Goal: Transaction & Acquisition: Register for event/course

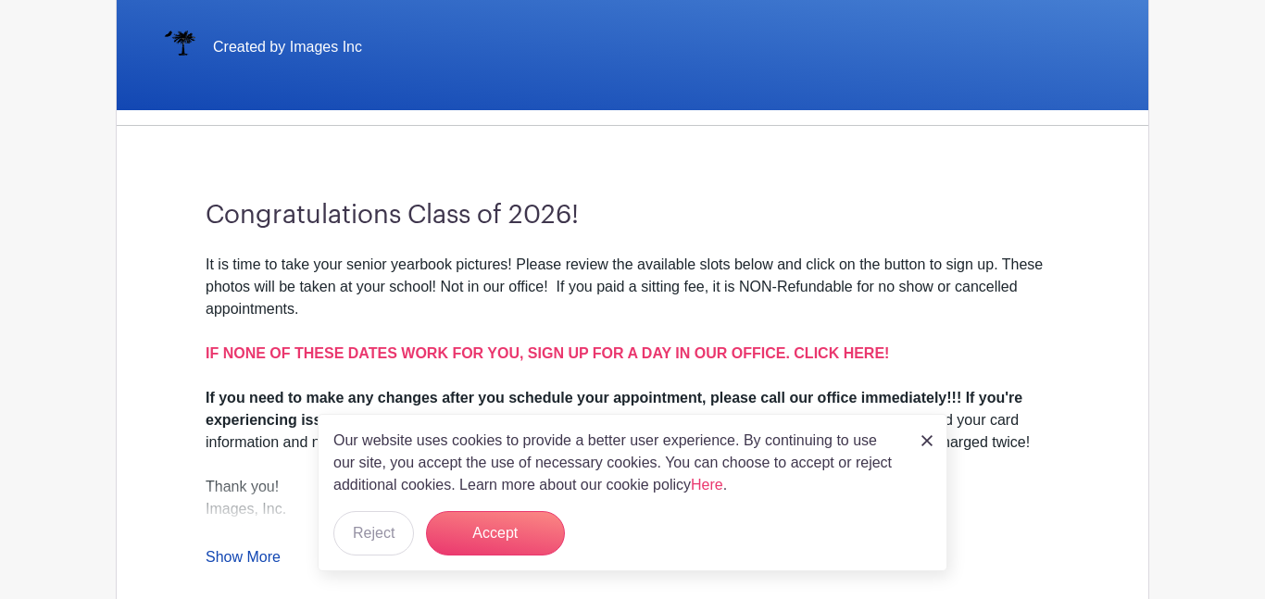
scroll to position [407, 0]
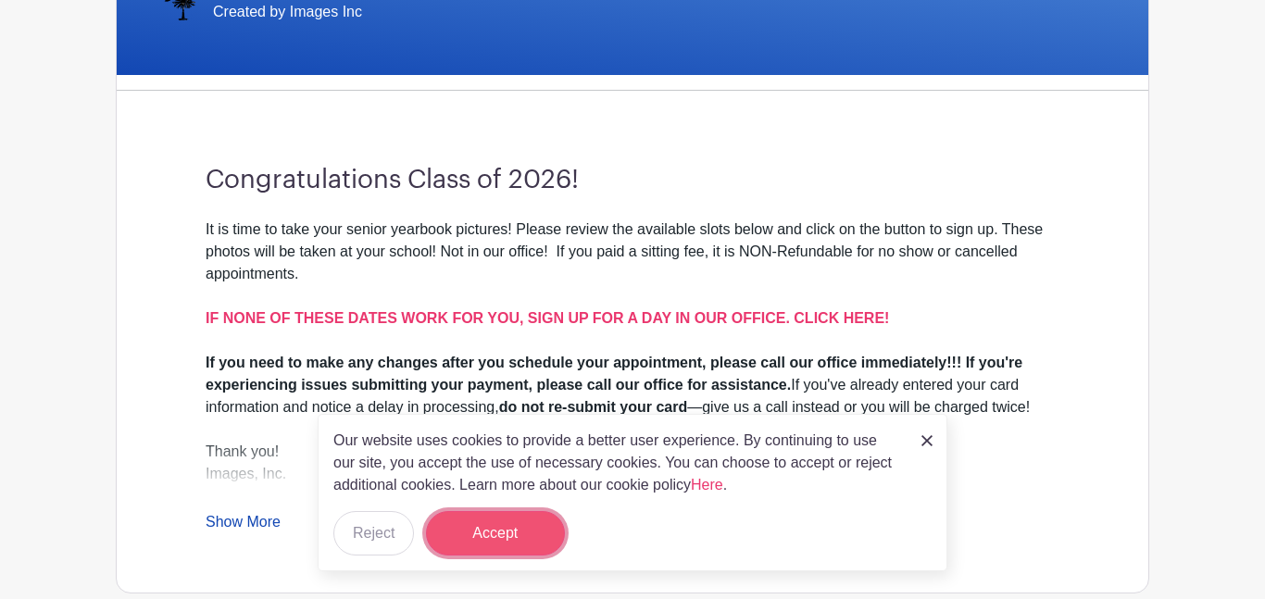
click at [498, 520] on button "Accept" at bounding box center [495, 533] width 139 height 44
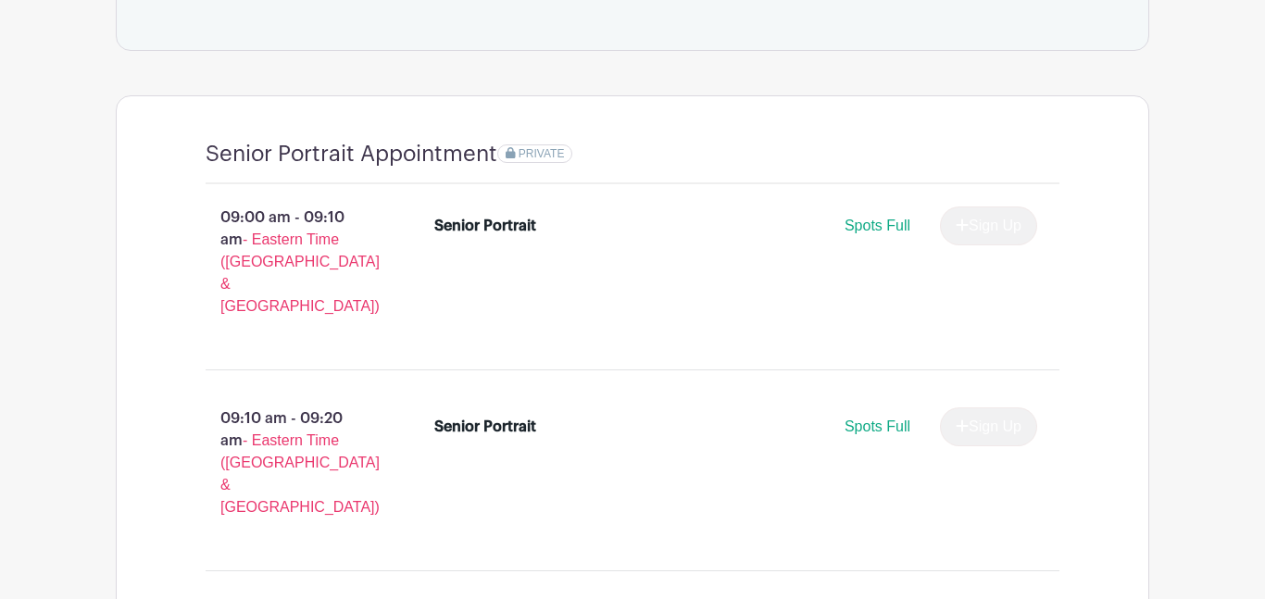
scroll to position [1185, 0]
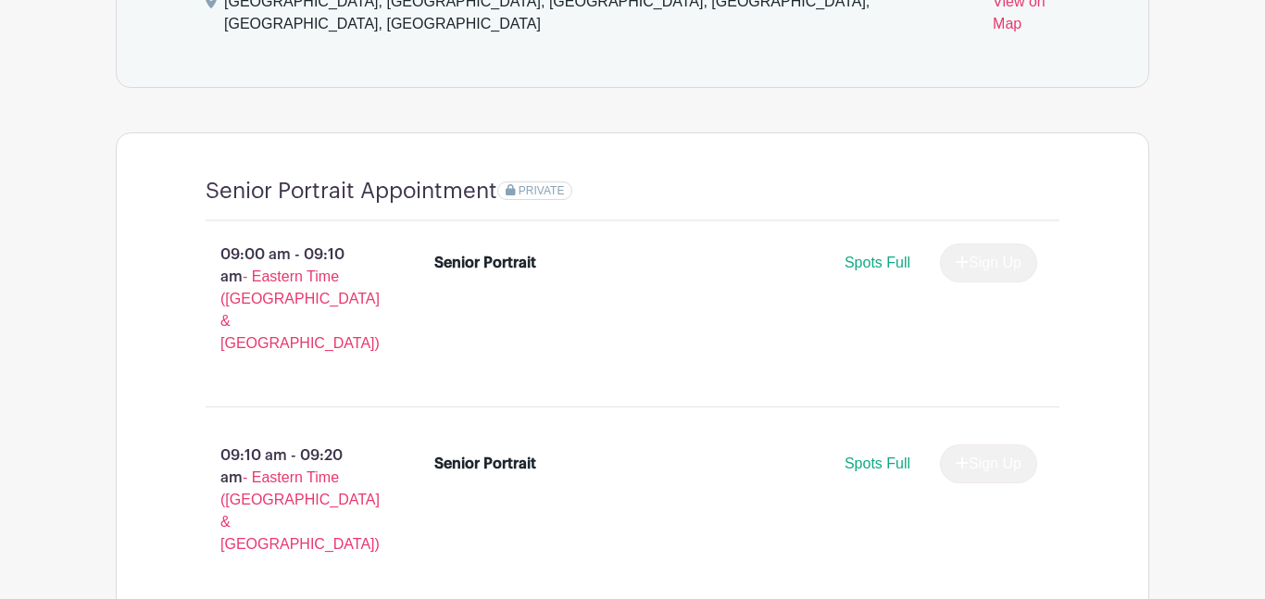
click at [481, 444] on div "Senior Portrait Spots Full Sign Up" at bounding box center [736, 467] width 604 height 46
click at [886, 444] on div "Spots Full Sign Up" at bounding box center [810, 463] width 453 height 39
click at [882, 255] on span "Spots Full" at bounding box center [877, 263] width 66 height 16
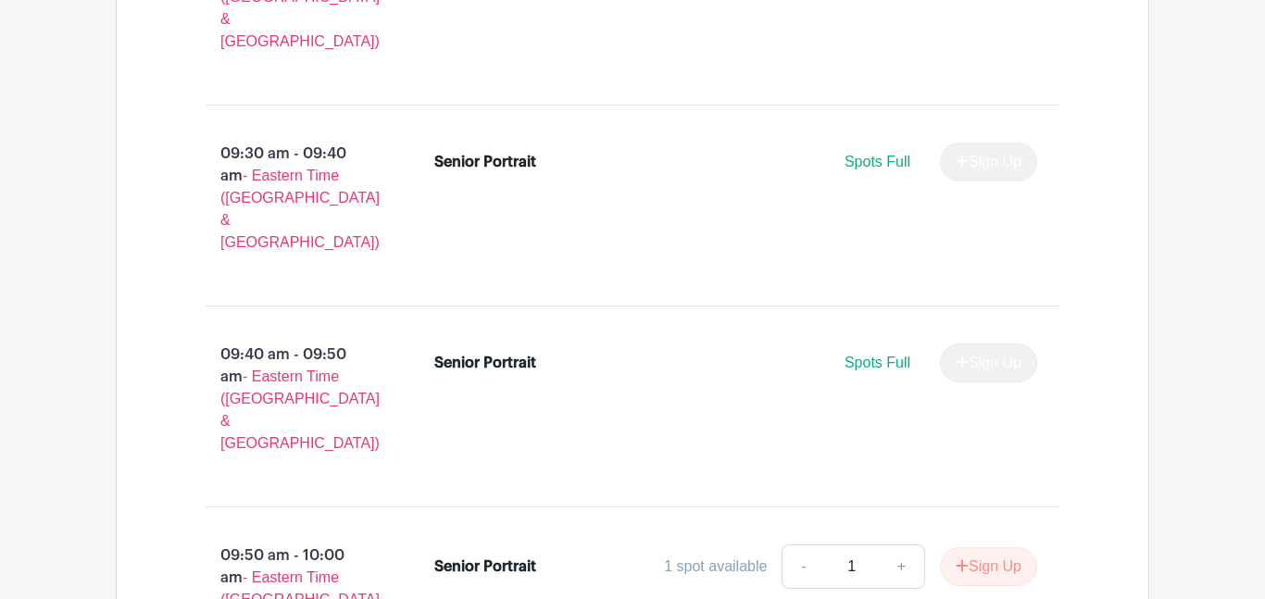
scroll to position [1925, 0]
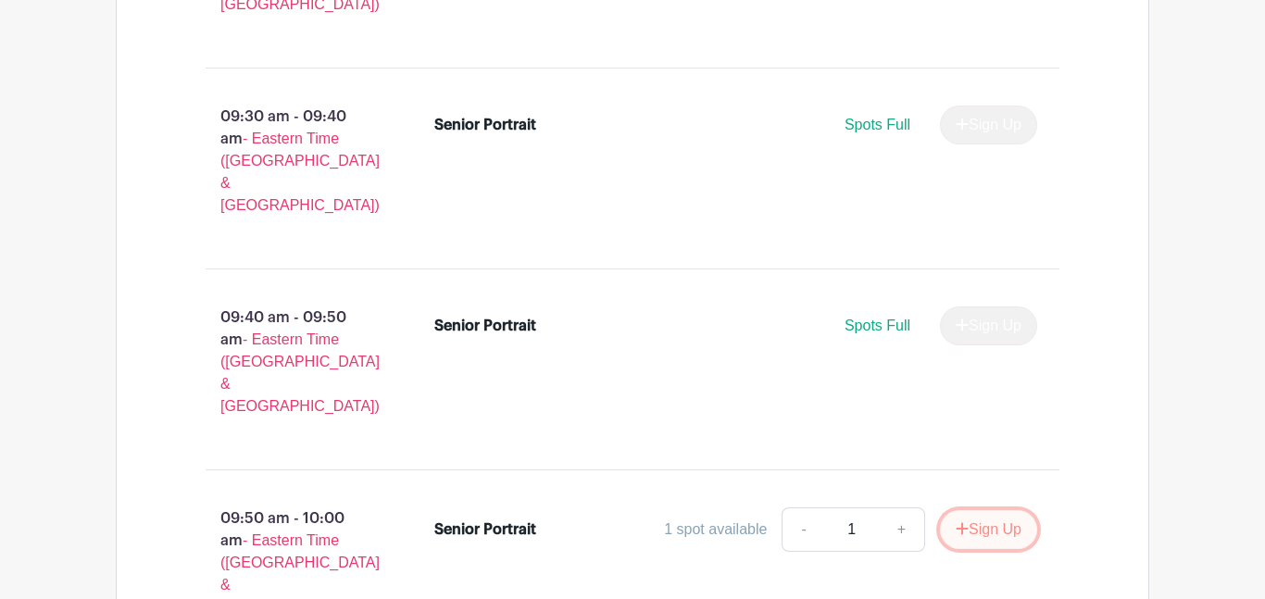
click at [1000, 510] on button "Sign Up" at bounding box center [988, 529] width 97 height 39
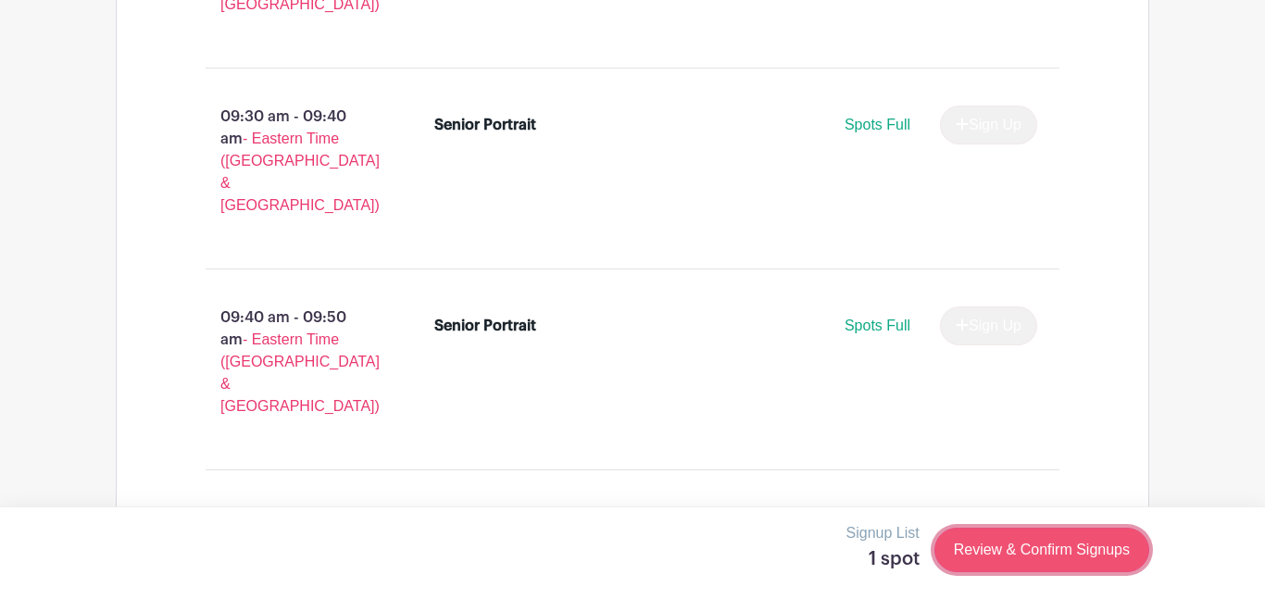
click at [1070, 559] on link "Review & Confirm Signups" at bounding box center [1041, 550] width 215 height 44
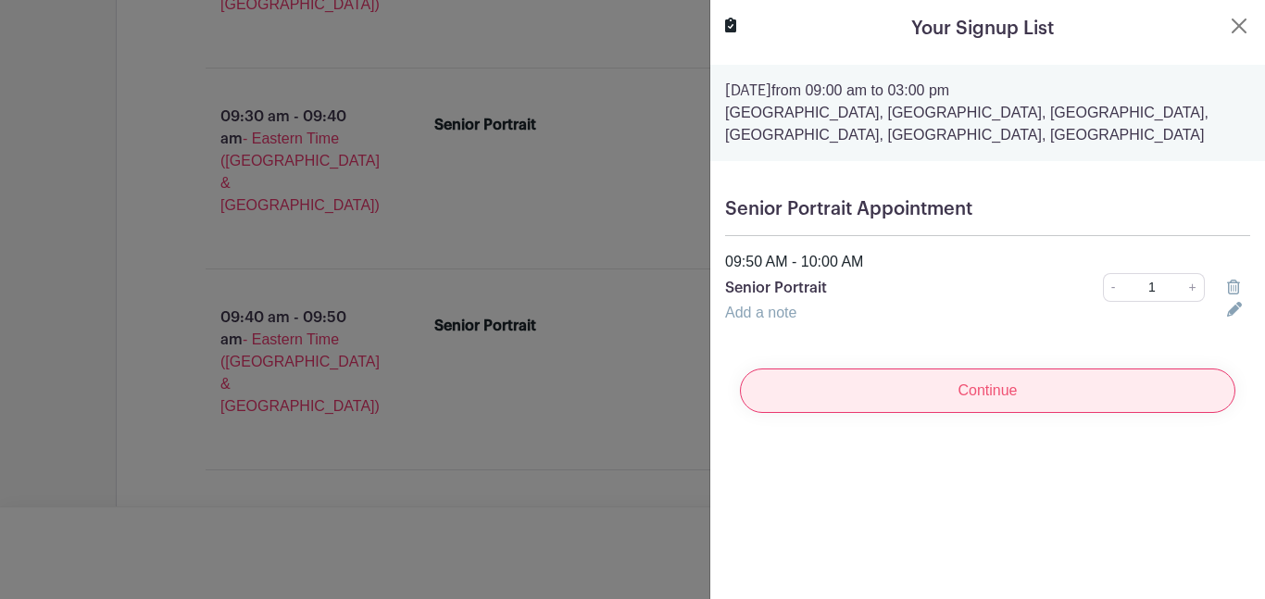
click at [1047, 392] on input "Continue" at bounding box center [987, 390] width 495 height 44
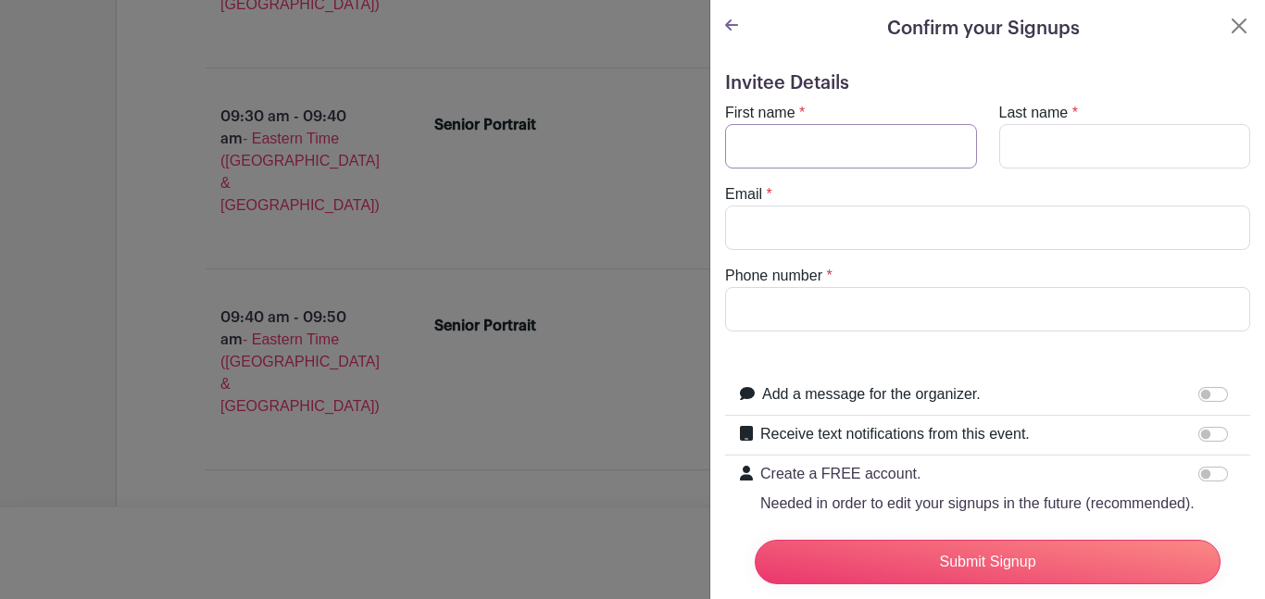
click at [832, 153] on input "First name" at bounding box center [851, 146] width 252 height 44
type input "lamijae"
click at [1041, 167] on input "Last name" at bounding box center [1125, 146] width 252 height 44
type input "bell"
click at [990, 229] on input "Email" at bounding box center [987, 228] width 525 height 44
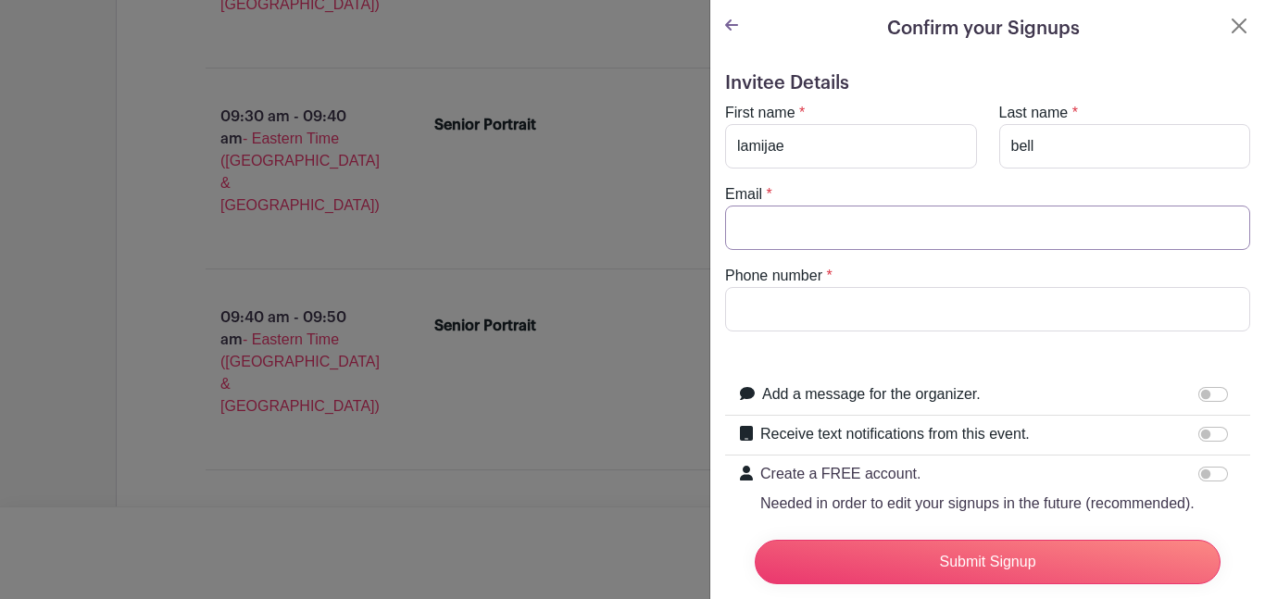
type input "[EMAIL_ADDRESS][DOMAIN_NAME]"
click at [863, 321] on input "Phone number" at bounding box center [987, 309] width 525 height 44
type input "8643738996"
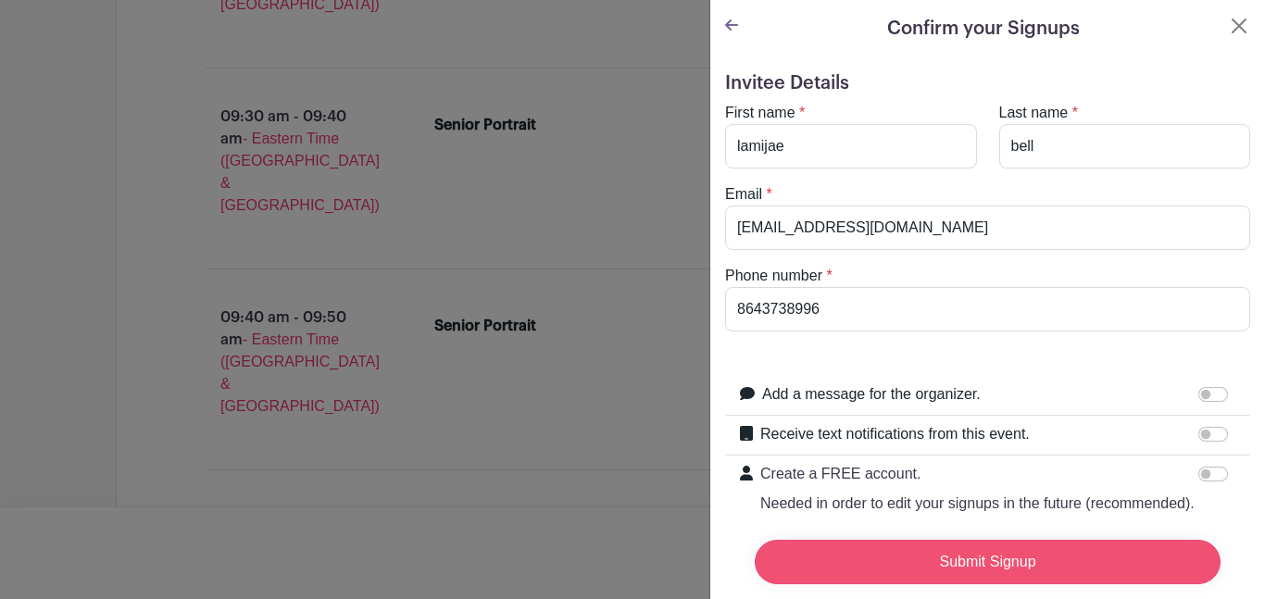
click at [957, 552] on input "Submit Signup" at bounding box center [987, 562] width 466 height 44
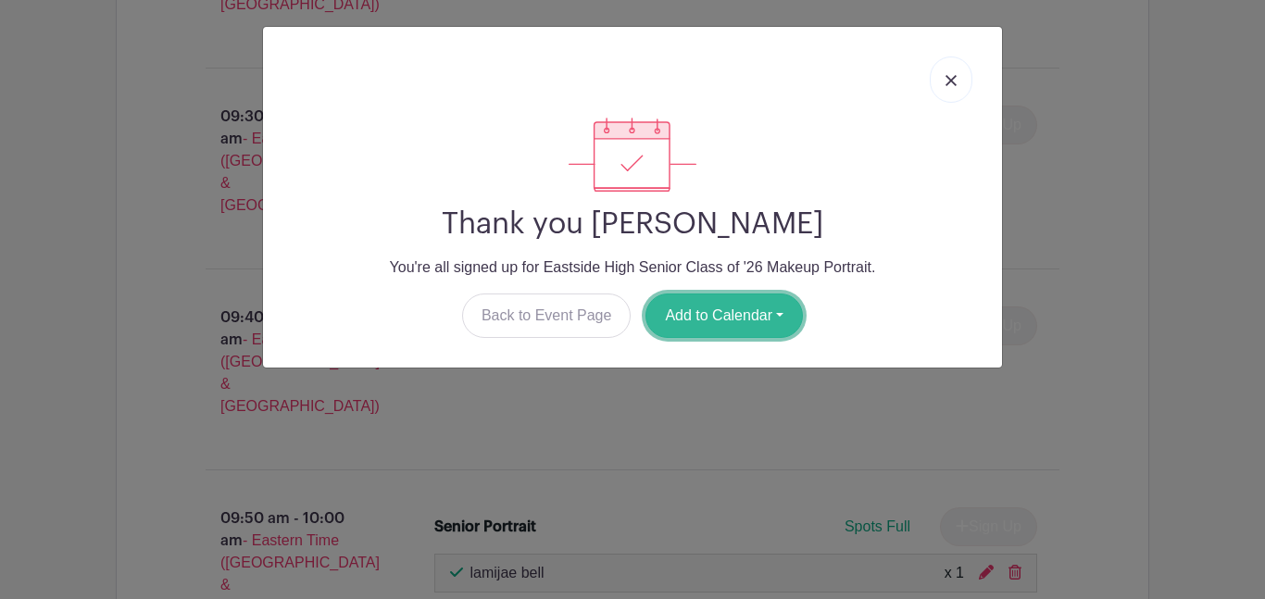
click at [759, 311] on button "Add to Calendar" at bounding box center [723, 315] width 157 height 44
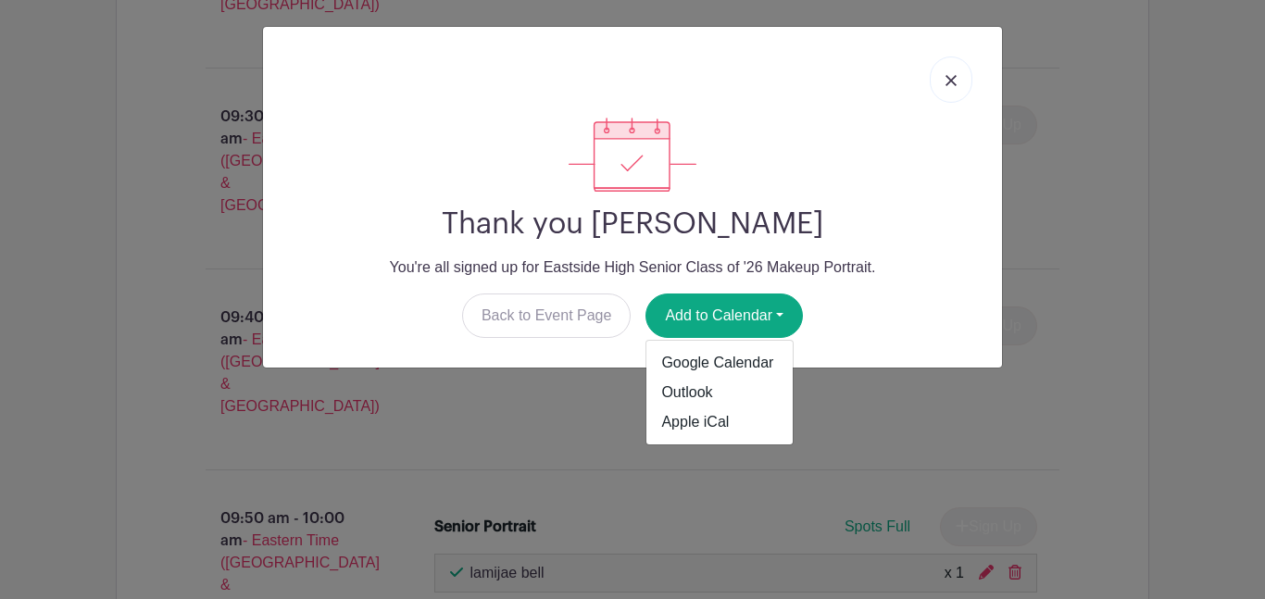
click at [997, 175] on div "Thank you [PERSON_NAME] You're all signed up for Eastside High Senior Class of …" at bounding box center [632, 197] width 739 height 341
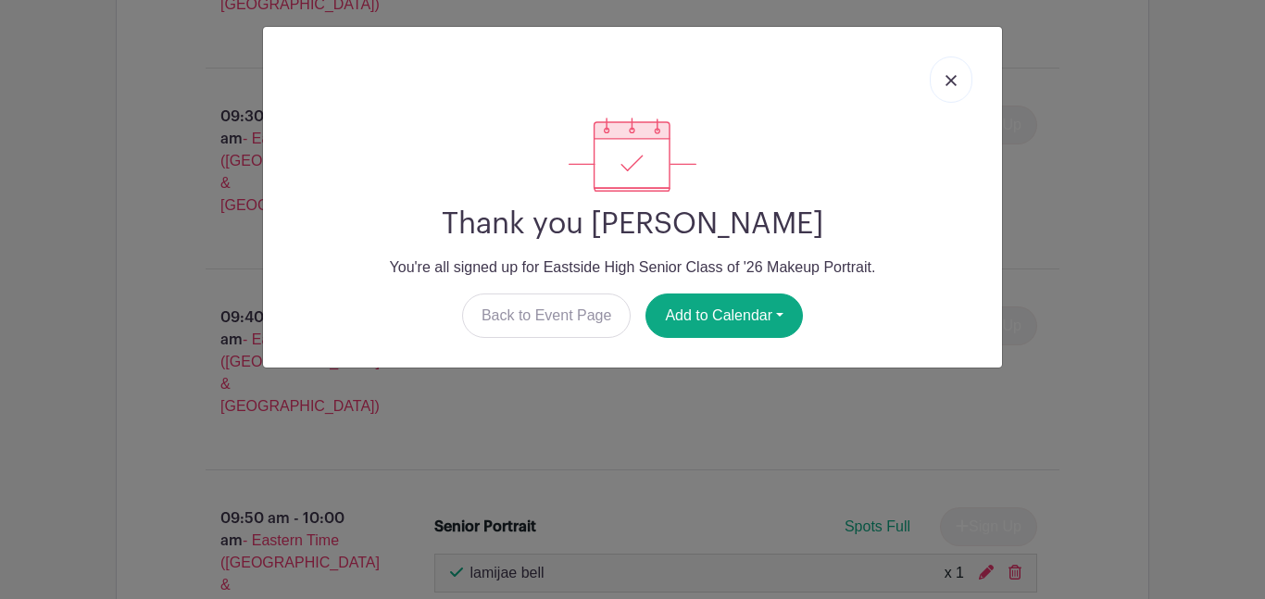
click at [941, 72] on link at bounding box center [950, 79] width 43 height 46
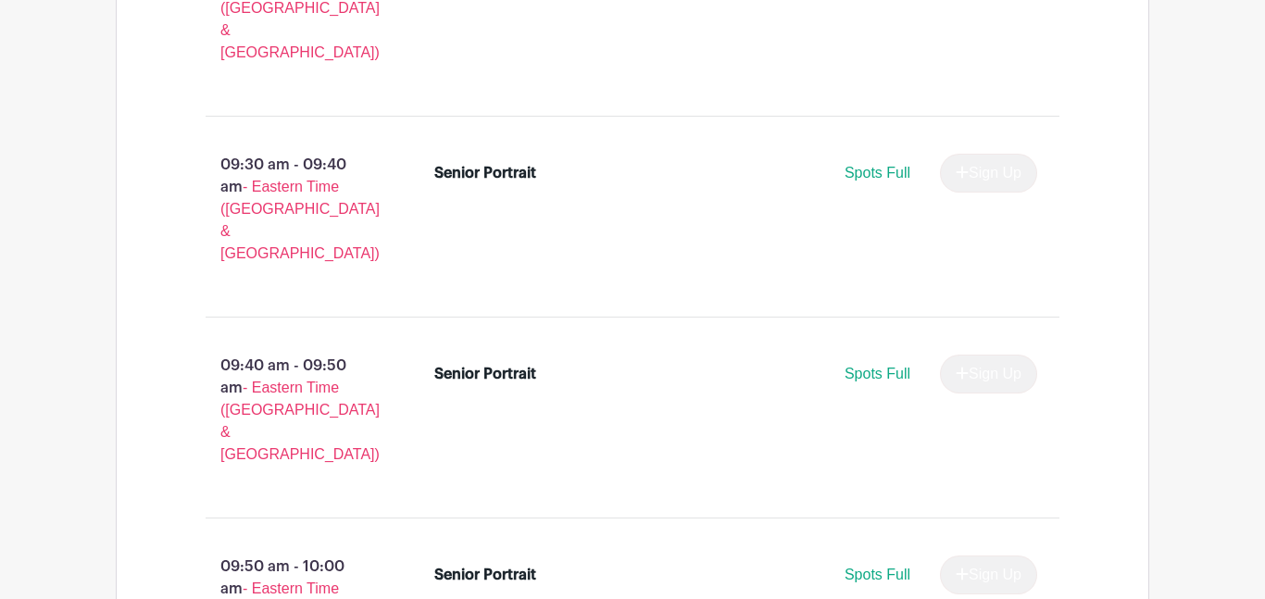
scroll to position [1851, 0]
